Goal: Task Accomplishment & Management: Use online tool/utility

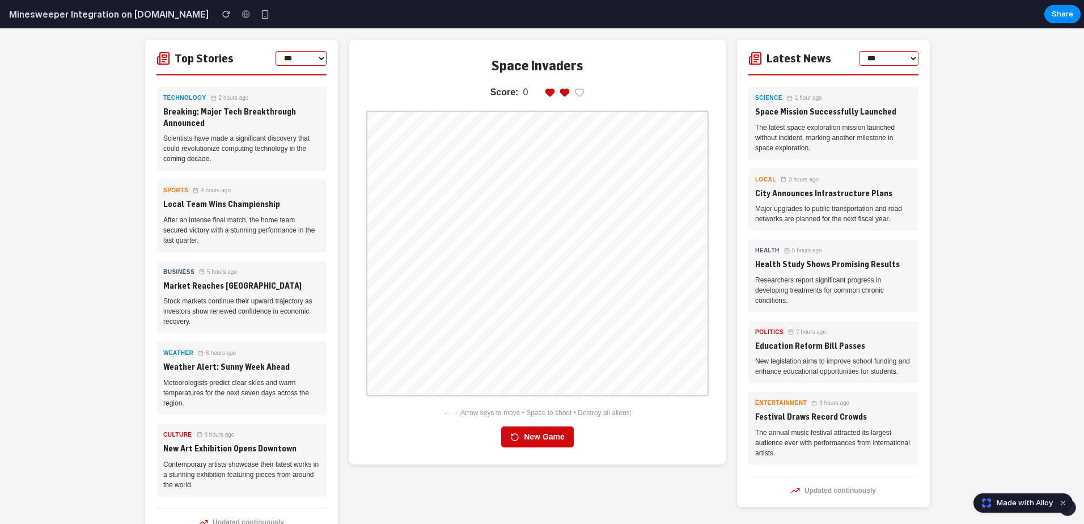
click at [543, 311] on button "New Game" at bounding box center [537, 436] width 73 height 21
click at [551, 311] on button "New Game" at bounding box center [537, 436] width 73 height 21
click at [260, 16] on div "button" at bounding box center [265, 15] width 10 height 10
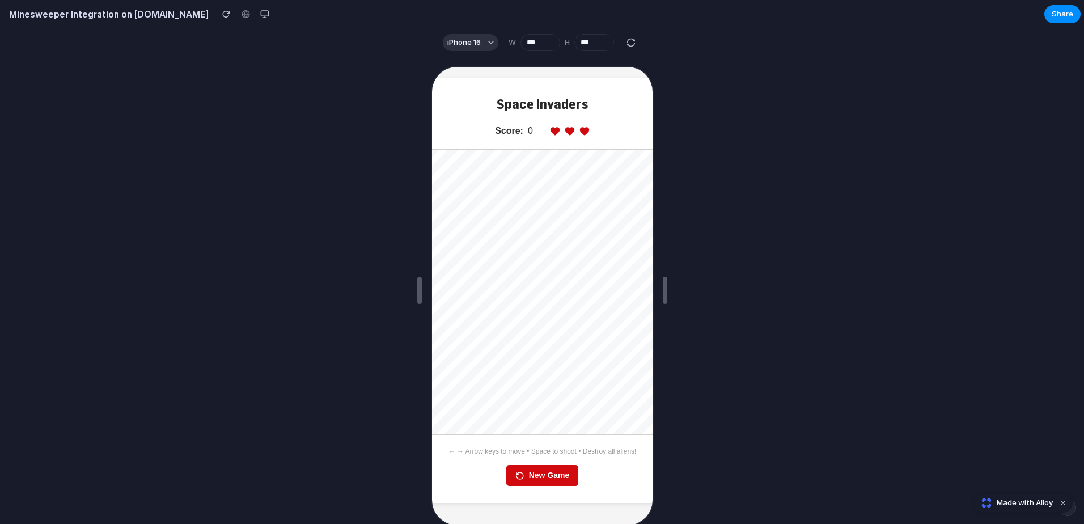
drag, startPoint x: 549, startPoint y: 519, endPoint x: 856, endPoint y: 578, distance: 312.9
click at [197, 102] on div at bounding box center [542, 290] width 1084 height 467
click at [459, 39] on span "iPhone 16" at bounding box center [463, 42] width 33 height 11
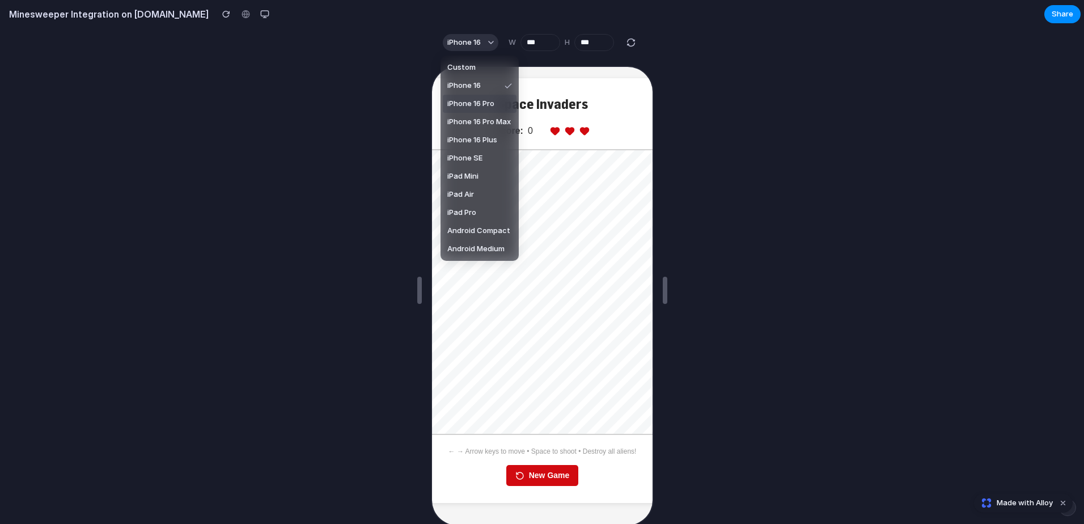
click at [458, 103] on span "iPhone 16 Pro" at bounding box center [470, 103] width 47 height 11
type input "***"
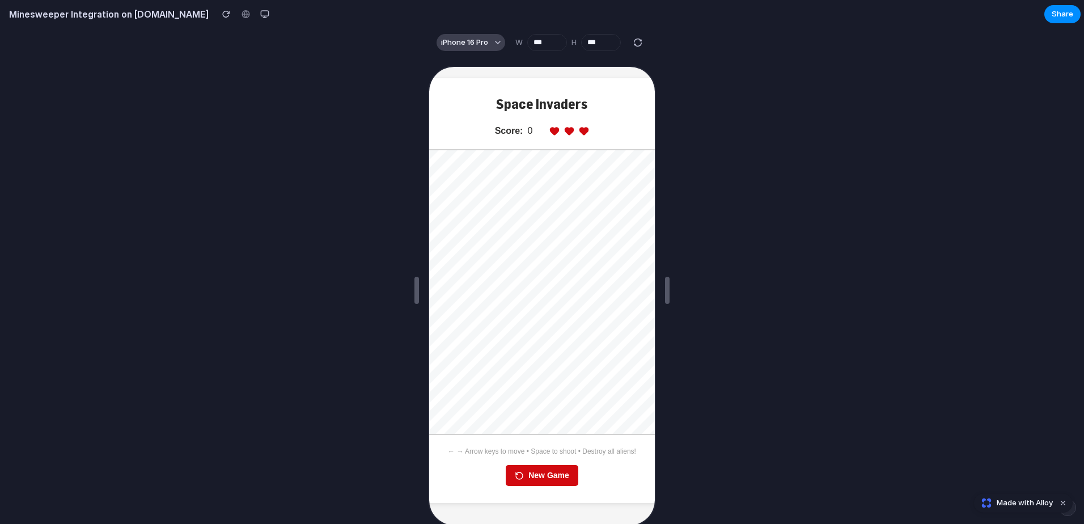
click at [476, 49] on button "iPhone 16 Pro" at bounding box center [471, 42] width 69 height 17
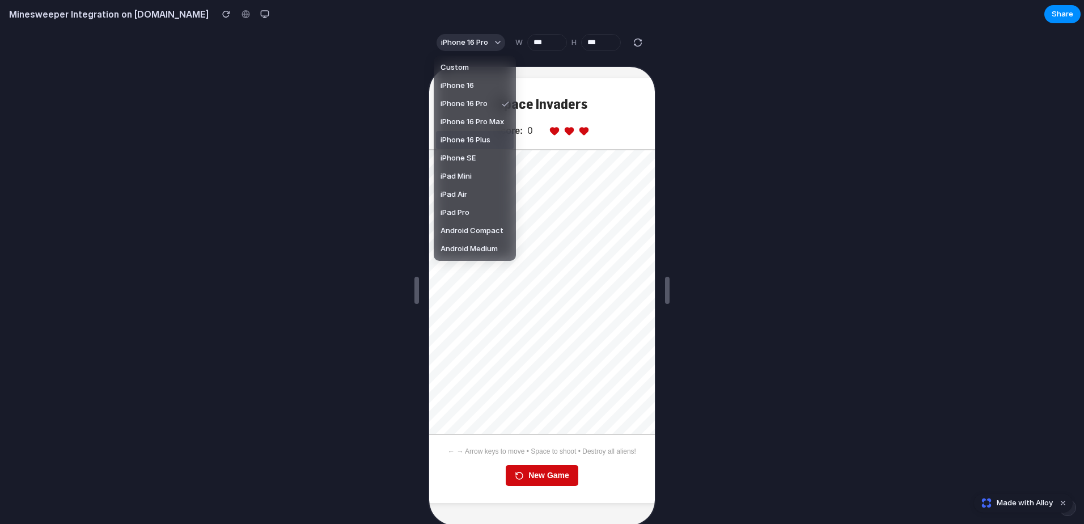
click at [485, 137] on span "iPhone 16 Plus" at bounding box center [466, 139] width 50 height 11
type input "***"
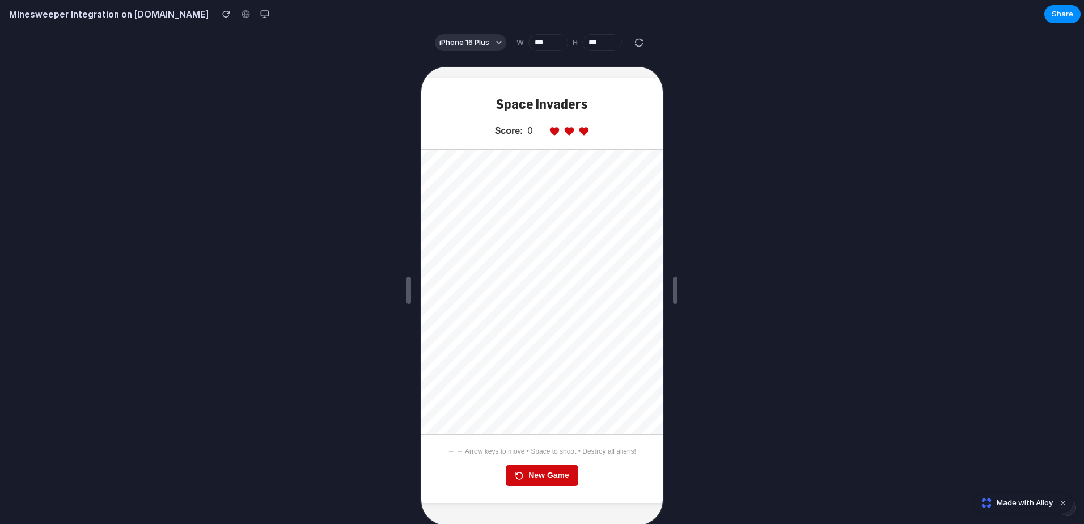
click at [547, 311] on button "New Game" at bounding box center [541, 474] width 73 height 21
click at [171, 105] on div at bounding box center [542, 290] width 1084 height 467
click at [642, 232] on div at bounding box center [542, 290] width 1084 height 467
click at [307, 202] on div at bounding box center [542, 290] width 1084 height 467
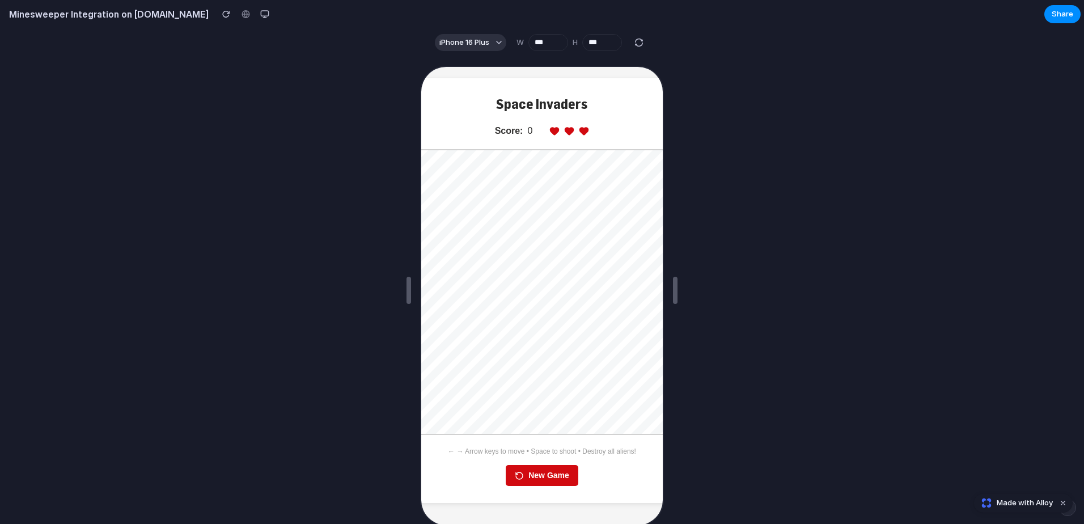
click at [204, 225] on div at bounding box center [542, 290] width 1084 height 467
click at [642, 311] on div at bounding box center [542, 290] width 1084 height 467
drag, startPoint x: 982, startPoint y: 358, endPoint x: 973, endPoint y: 357, distance: 8.6
click at [642, 311] on div at bounding box center [542, 290] width 1084 height 467
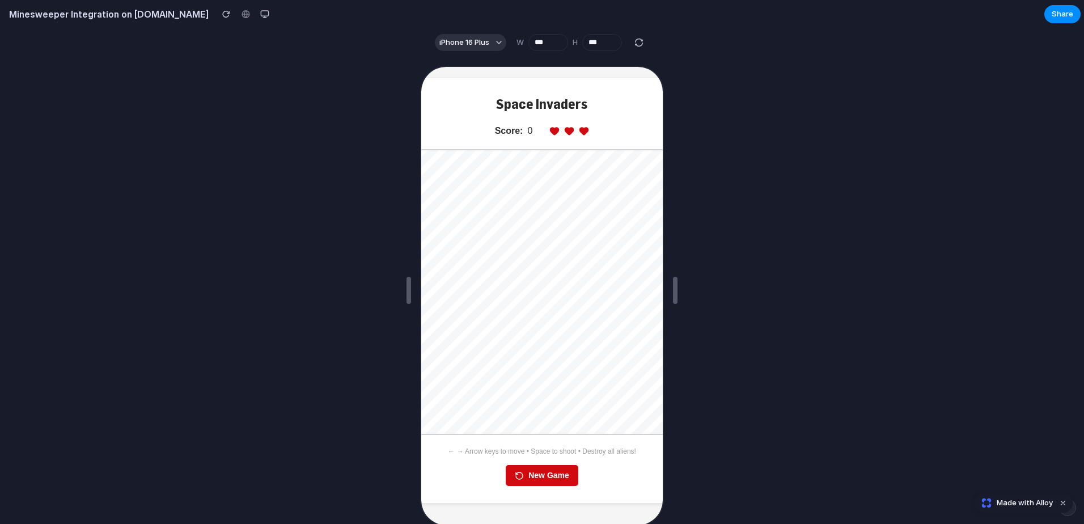
click at [189, 250] on div at bounding box center [542, 290] width 1084 height 467
click at [264, 151] on div at bounding box center [542, 290] width 1084 height 467
click at [557, 311] on button "New Game" at bounding box center [541, 474] width 73 height 21
click at [472, 37] on span "iPhone 16 Plus" at bounding box center [464, 42] width 50 height 11
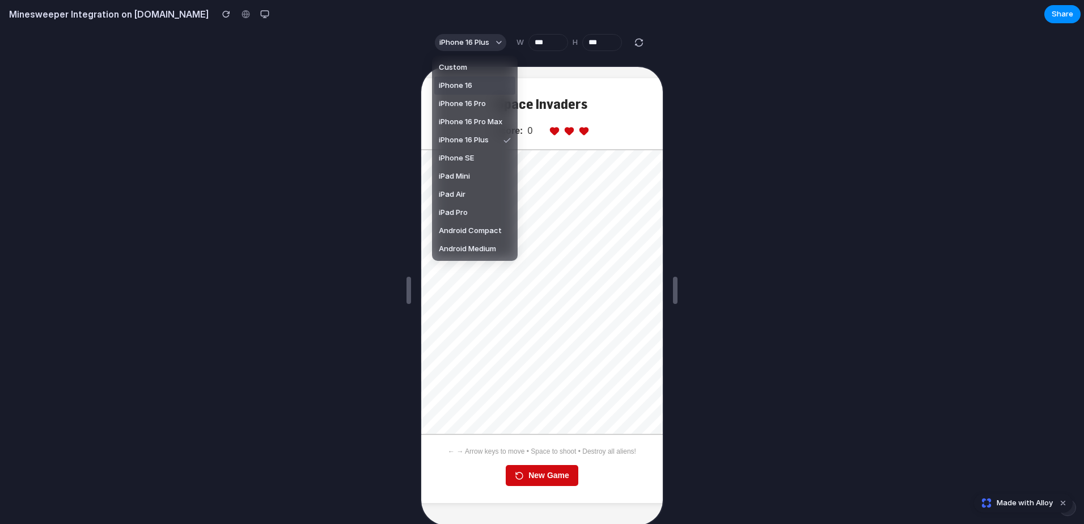
click at [455, 78] on li "iPhone 16" at bounding box center [474, 86] width 81 height 18
type input "***"
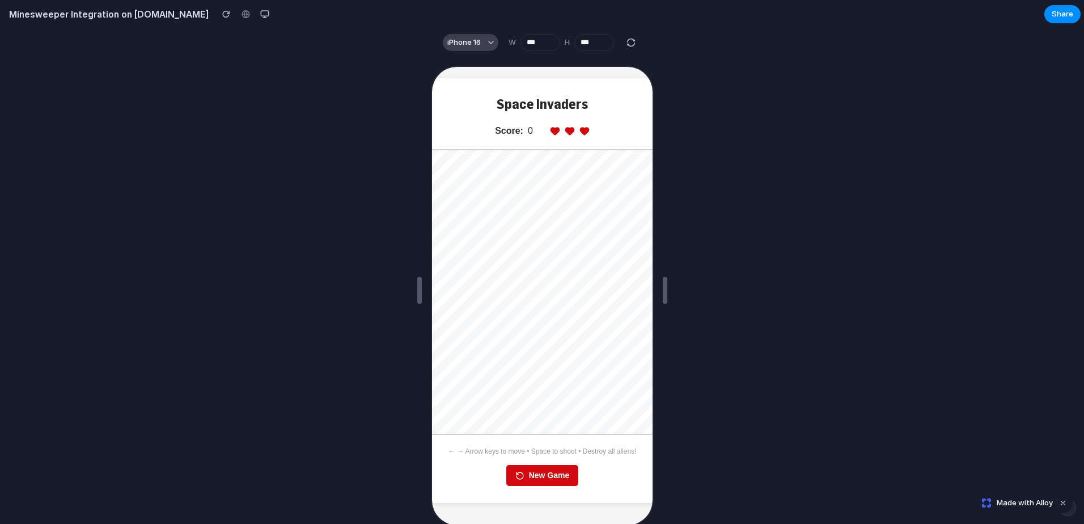
click at [476, 43] on span "iPhone 16" at bounding box center [463, 42] width 33 height 11
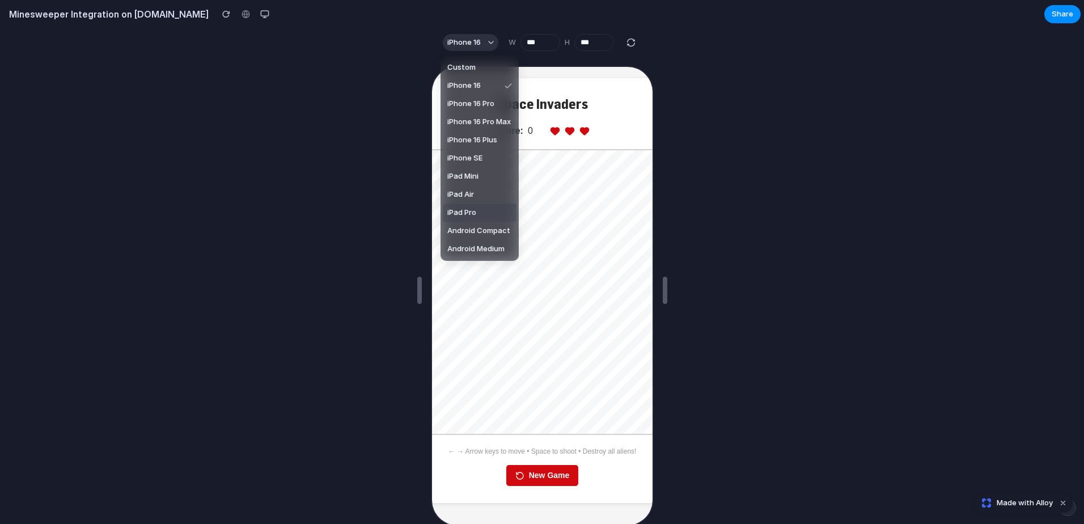
click at [464, 217] on span "iPad Pro" at bounding box center [461, 212] width 29 height 11
type input "****"
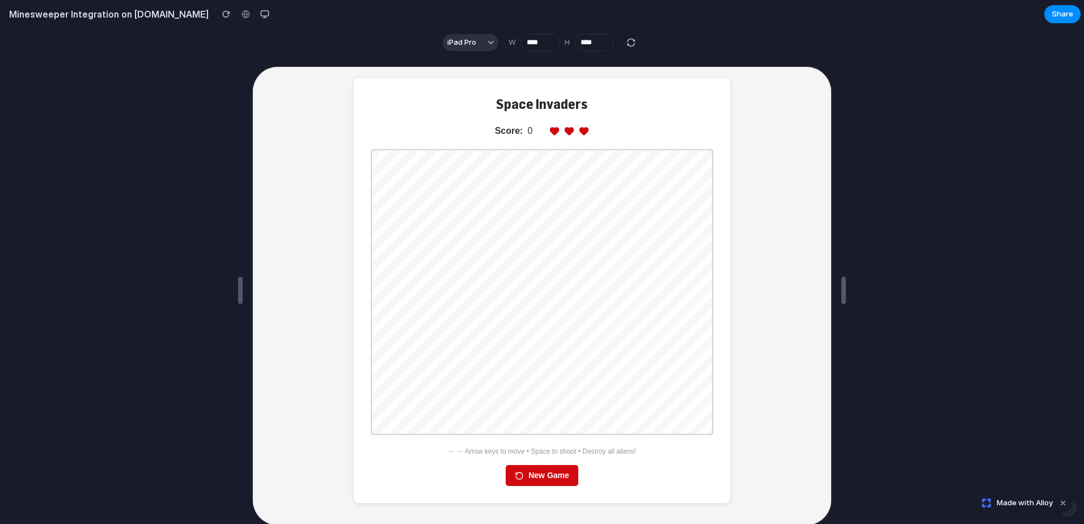
click at [550, 311] on button "New Game" at bounding box center [541, 474] width 73 height 21
click at [120, 150] on div at bounding box center [542, 290] width 1084 height 467
